Goal: Task Accomplishment & Management: Manage account settings

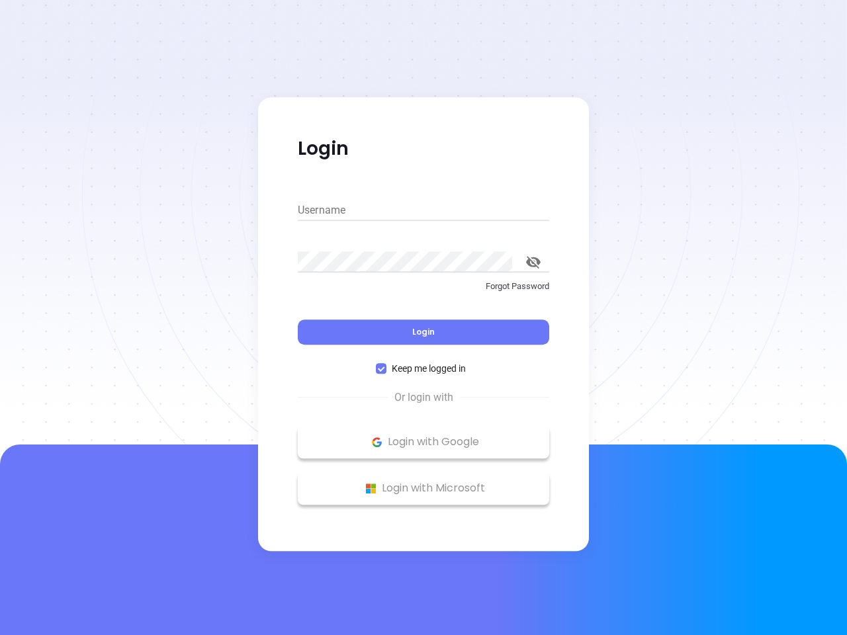
click at [423, 318] on div "Login" at bounding box center [423, 324] width 251 height 41
click at [423, 210] on input "Username" at bounding box center [423, 210] width 251 height 21
click at [533, 262] on icon "toggle password visibility" at bounding box center [533, 262] width 15 height 13
click at [423, 332] on span "Login" at bounding box center [423, 331] width 22 height 11
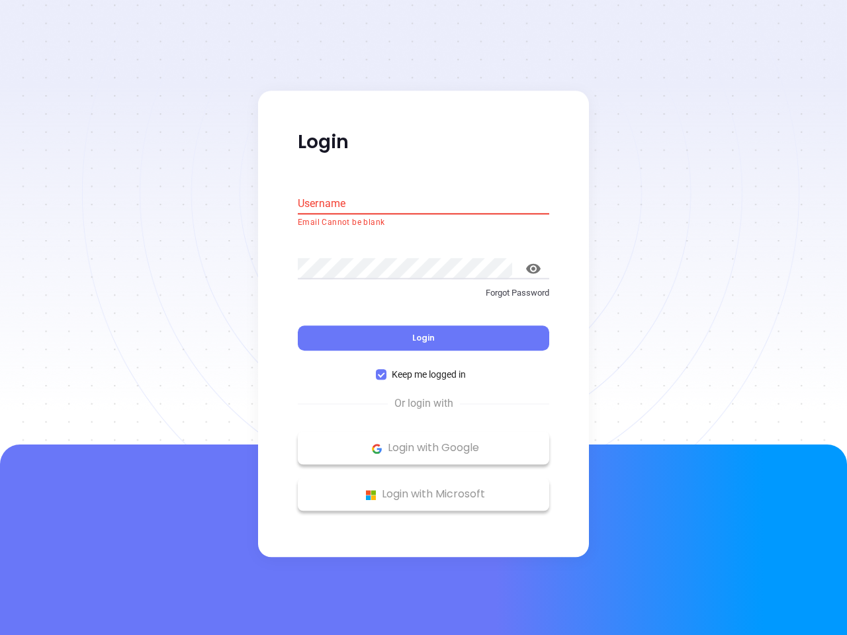
click at [423, 369] on span "Keep me logged in" at bounding box center [428, 375] width 85 height 15
click at [386, 370] on input "Keep me logged in" at bounding box center [381, 375] width 11 height 11
checkbox input "false"
click at [423, 442] on p "Login with Google" at bounding box center [423, 449] width 238 height 20
click at [423, 488] on p "Login with Microsoft" at bounding box center [423, 495] width 238 height 20
